Goal: Information Seeking & Learning: Check status

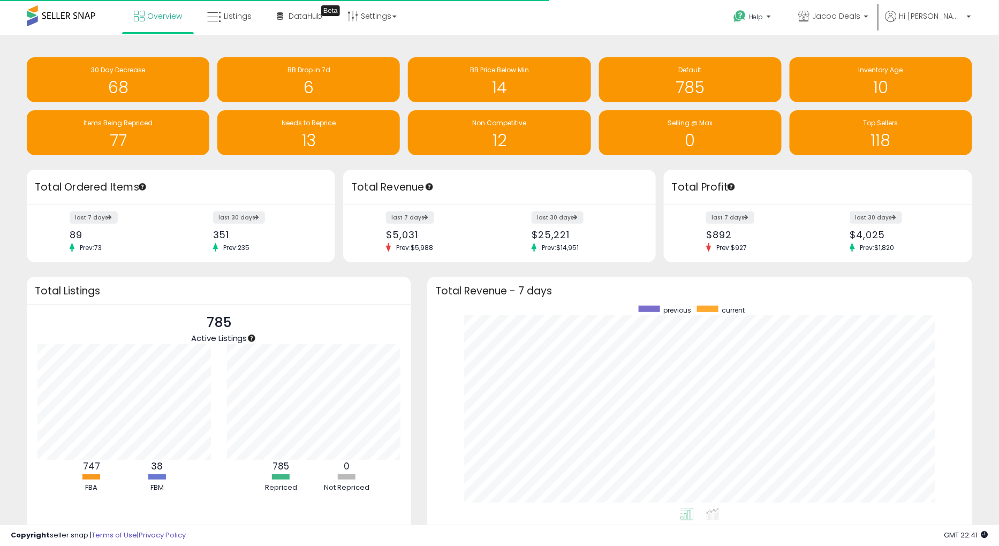
scroll to position [202, 523]
click at [159, 21] on link "Overview" at bounding box center [158, 16] width 64 height 32
click at [163, 15] on span "Overview" at bounding box center [164, 16] width 35 height 11
click at [160, 17] on span "Overview" at bounding box center [164, 16] width 35 height 11
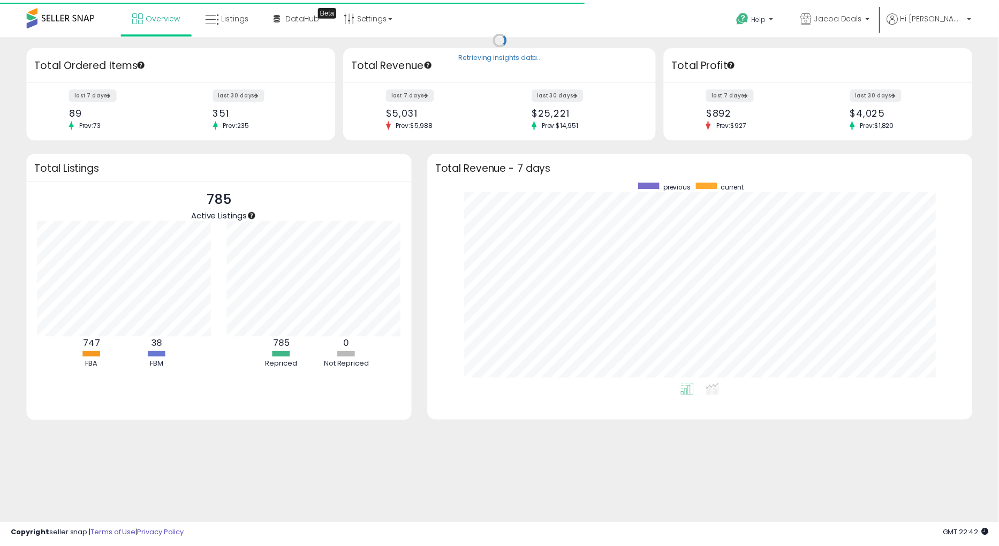
scroll to position [535215, 534893]
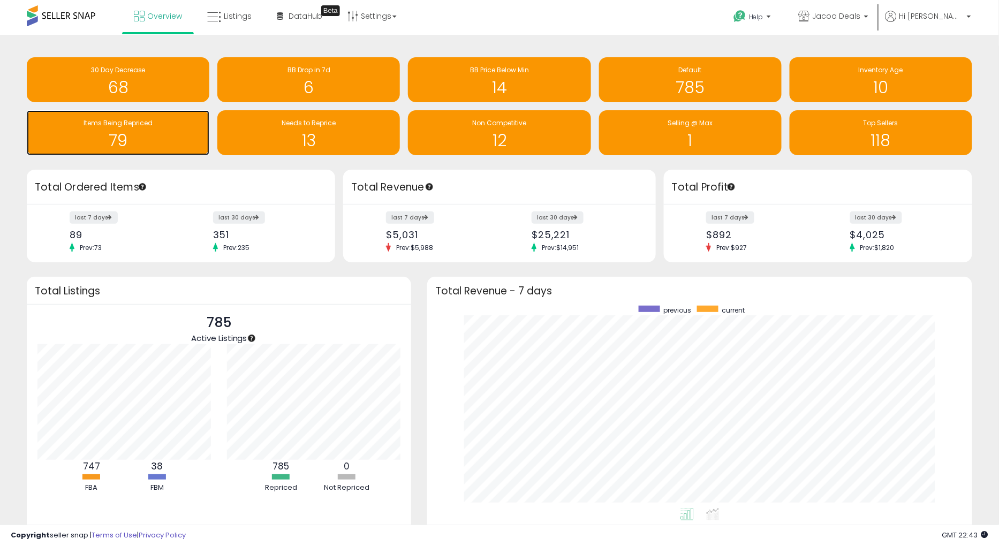
click at [174, 136] on h1 "79" at bounding box center [118, 141] width 172 height 18
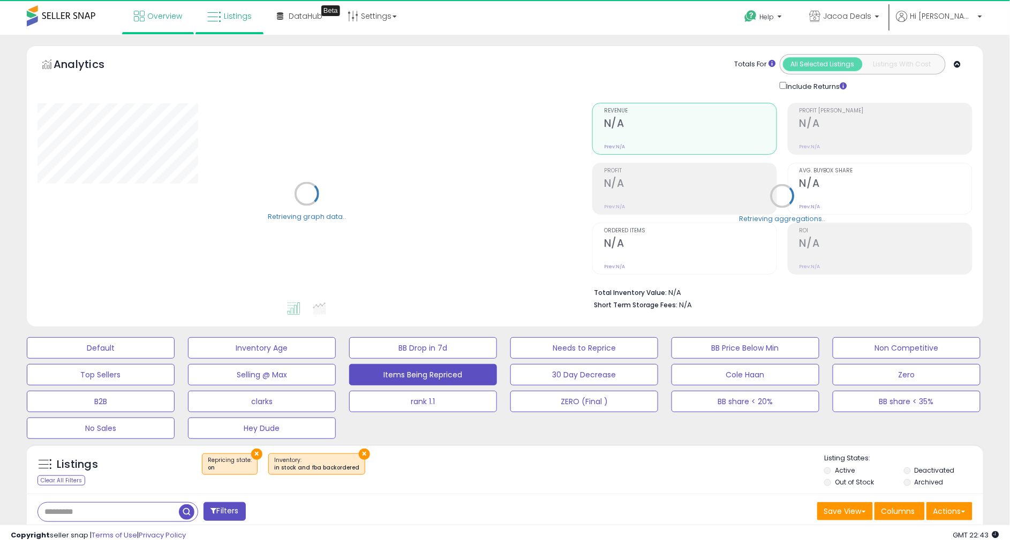
select select "**"
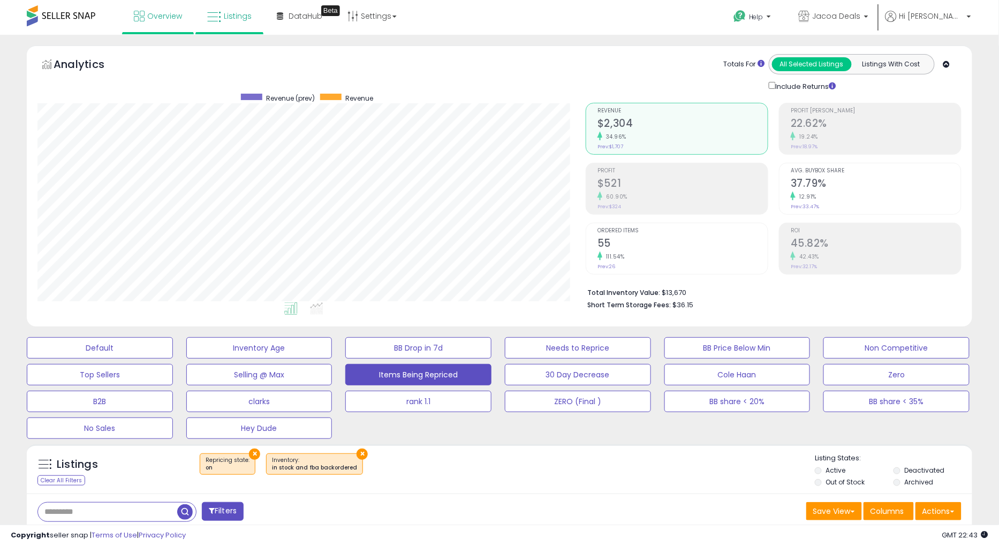
scroll to position [219, 548]
click at [150, 18] on span "Overview" at bounding box center [164, 16] width 35 height 11
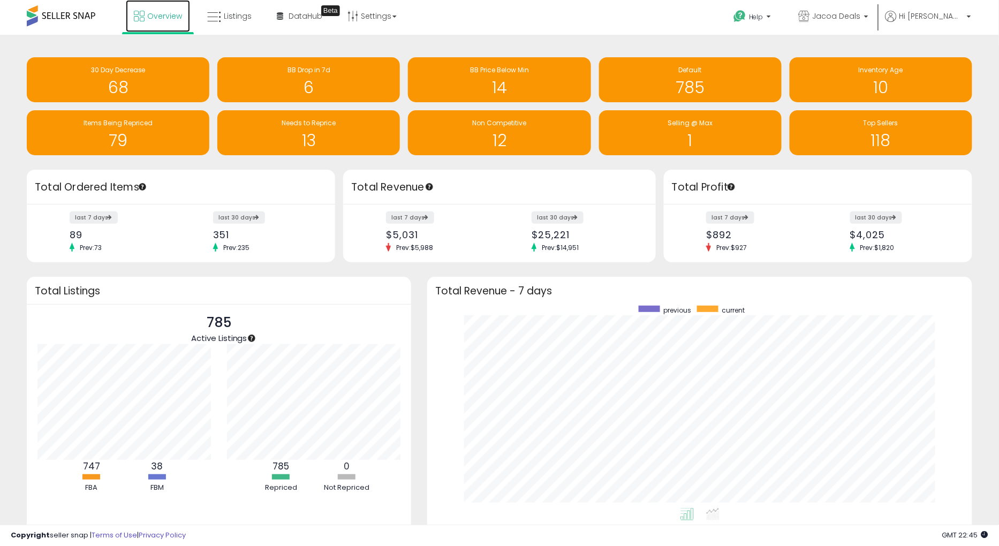
click at [143, 9] on link "Overview" at bounding box center [158, 16] width 64 height 32
click at [740, 147] on h1 "1" at bounding box center [690, 141] width 172 height 18
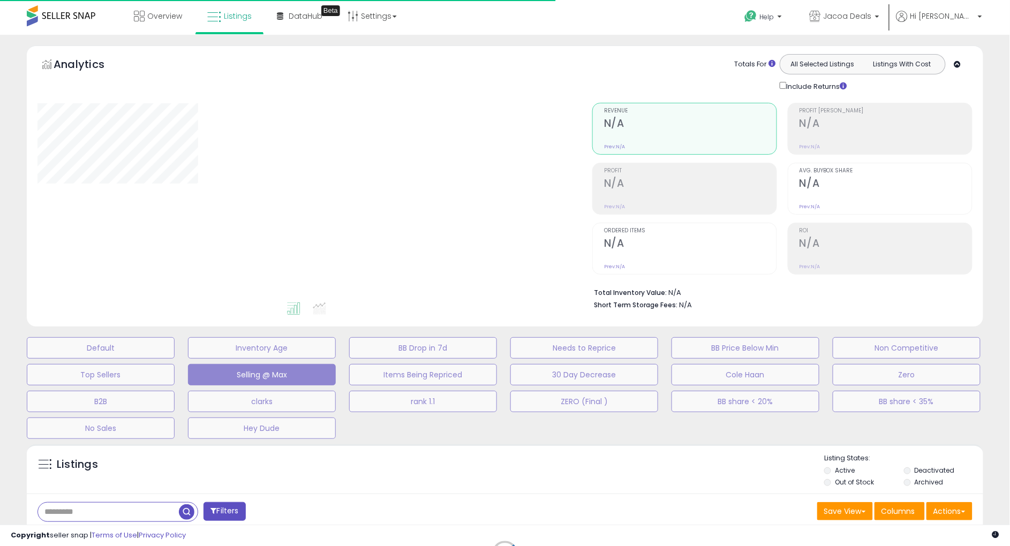
select select "**"
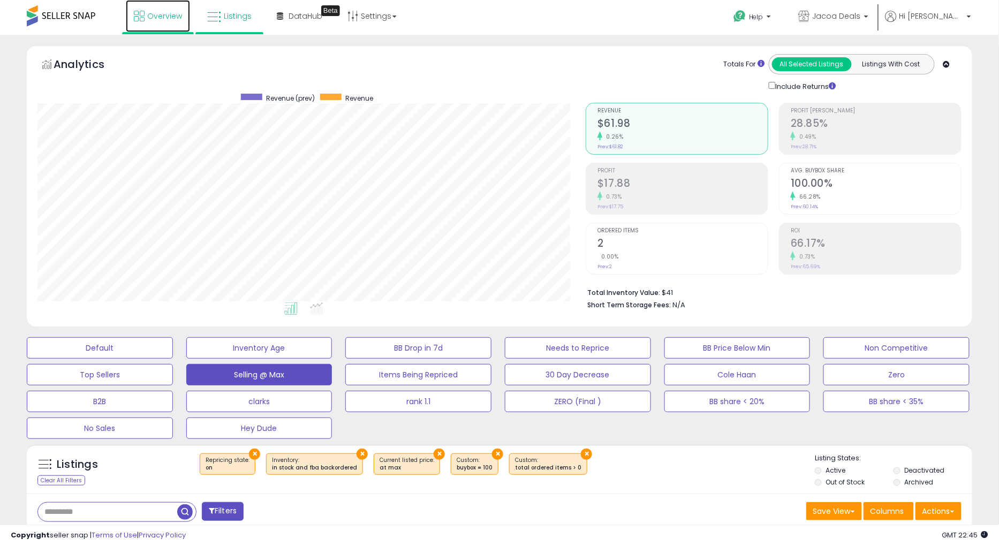
click at [156, 13] on span "Overview" at bounding box center [164, 16] width 35 height 11
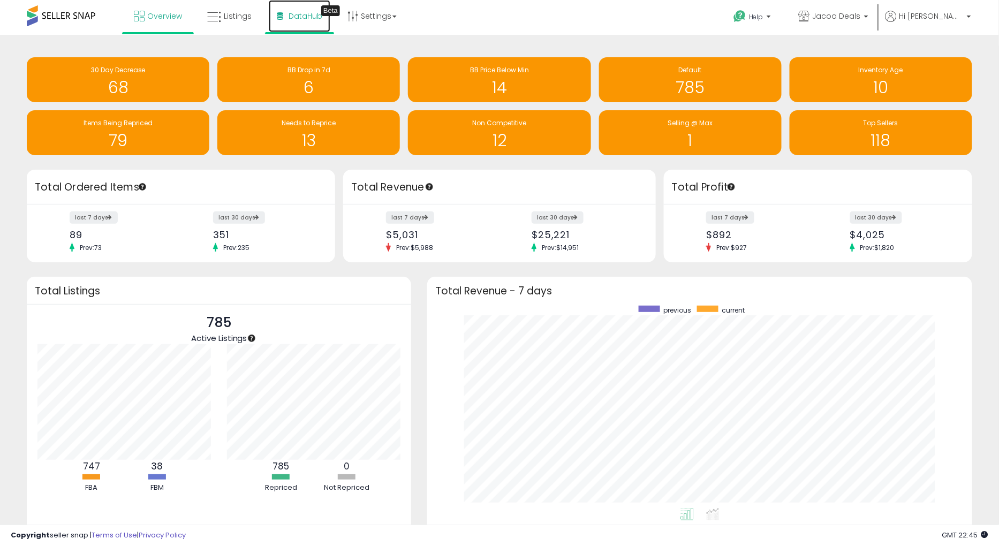
click at [305, 18] on span "DataHub" at bounding box center [306, 16] width 34 height 11
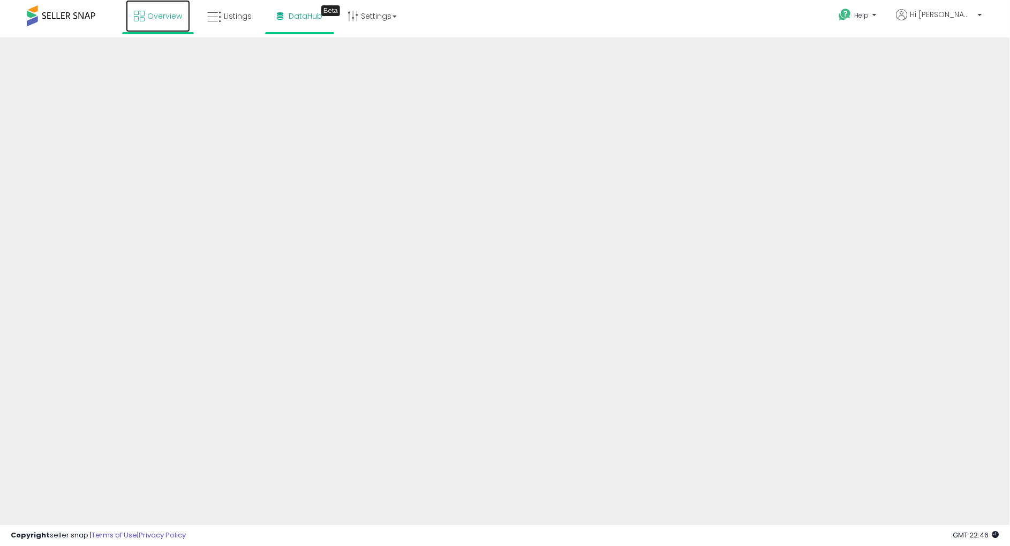
click at [174, 13] on span "Overview" at bounding box center [164, 16] width 35 height 11
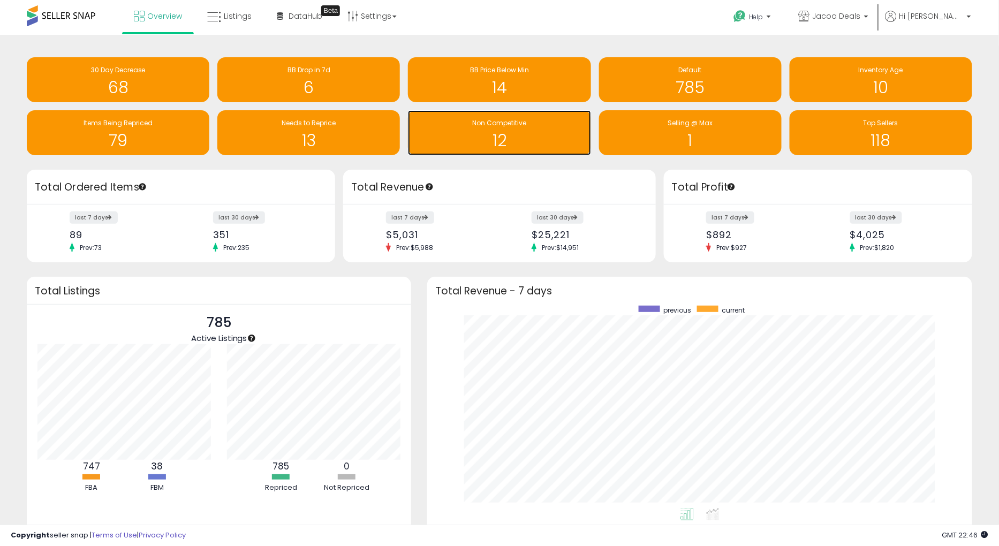
click at [512, 137] on h1 "12" at bounding box center [499, 141] width 172 height 18
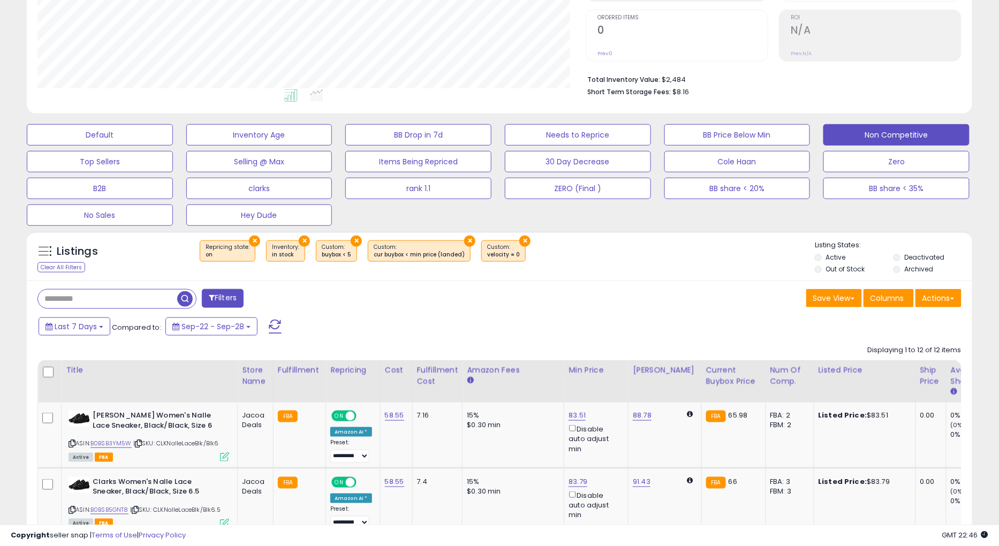
scroll to position [214, 0]
